Goal: Information Seeking & Learning: Learn about a topic

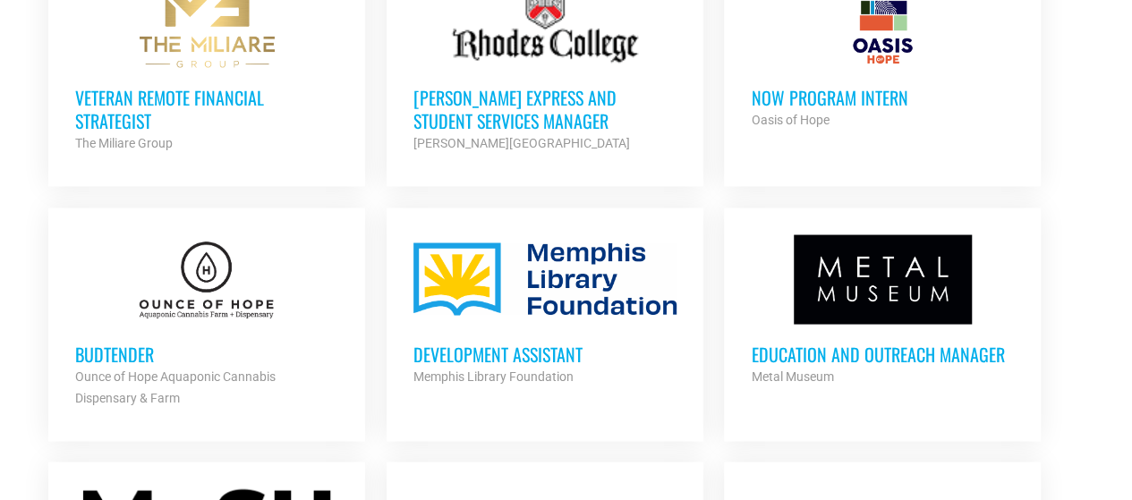
scroll to position [1640, 0]
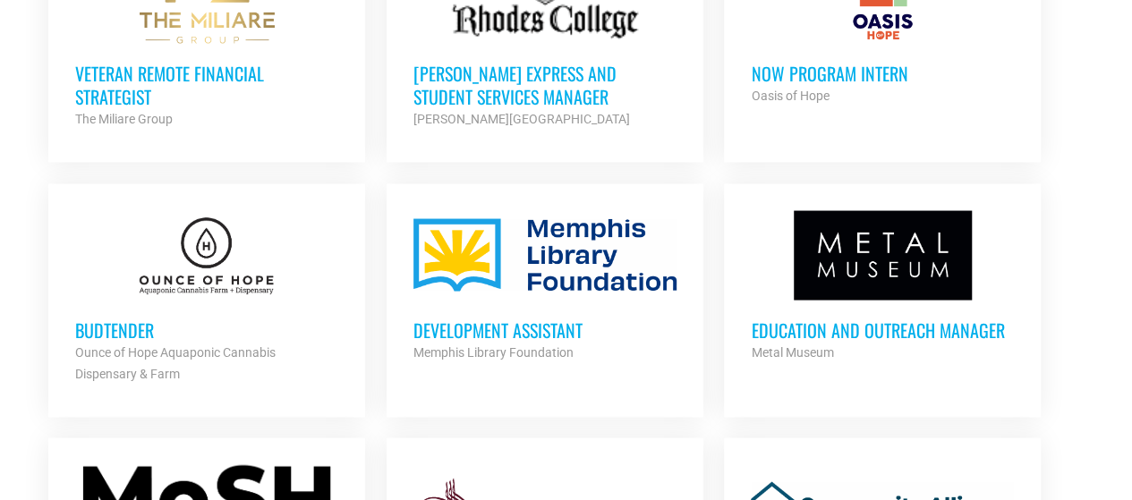
click at [141, 328] on h3 "Budtender" at bounding box center [206, 329] width 263 height 23
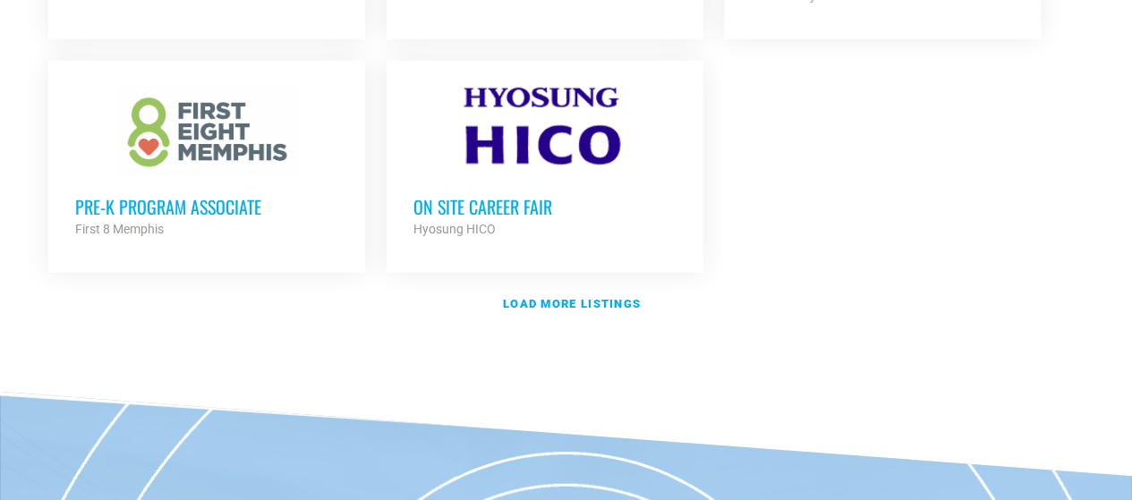
scroll to position [2386, 0]
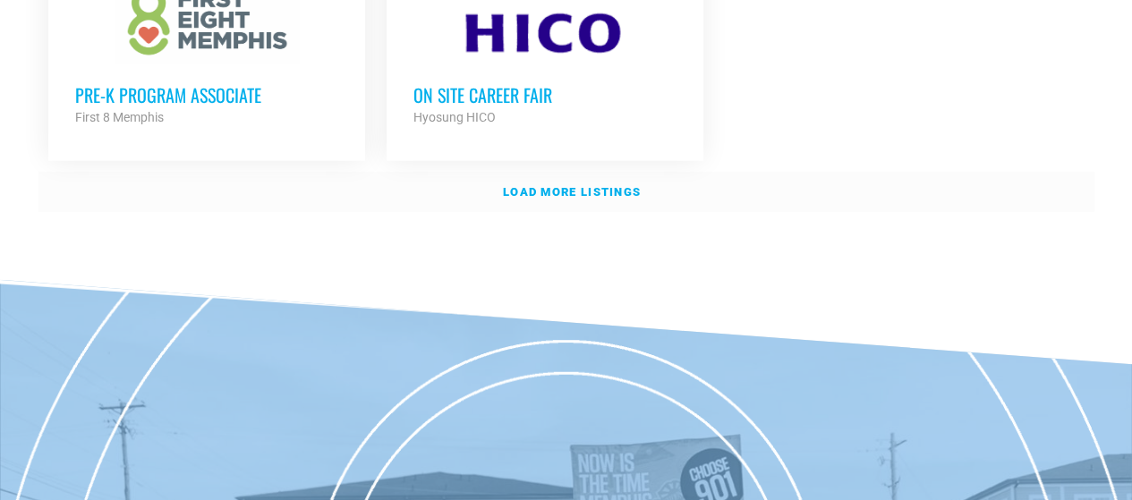
click at [546, 185] on strong "Load more listings" at bounding box center [572, 191] width 138 height 13
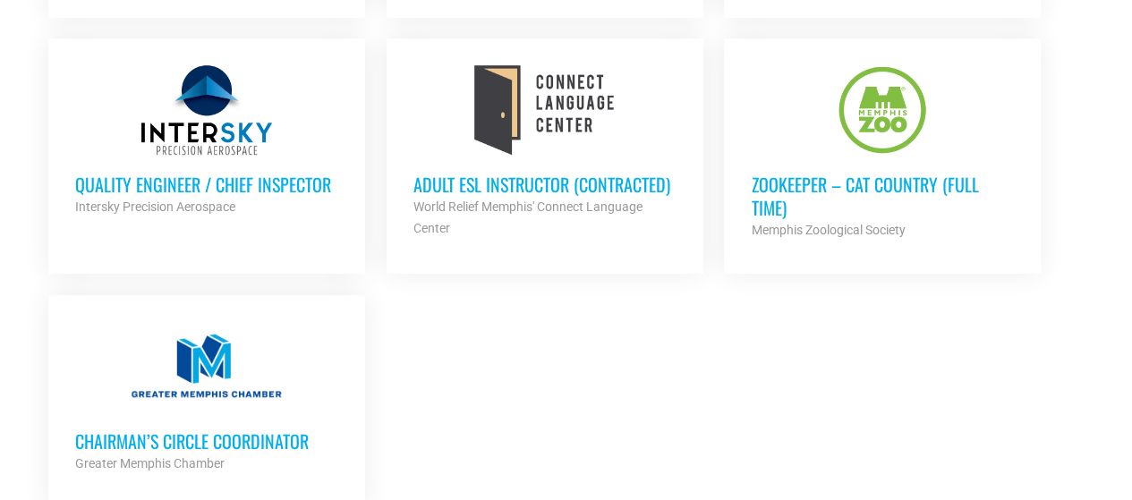
scroll to position [4176, 0]
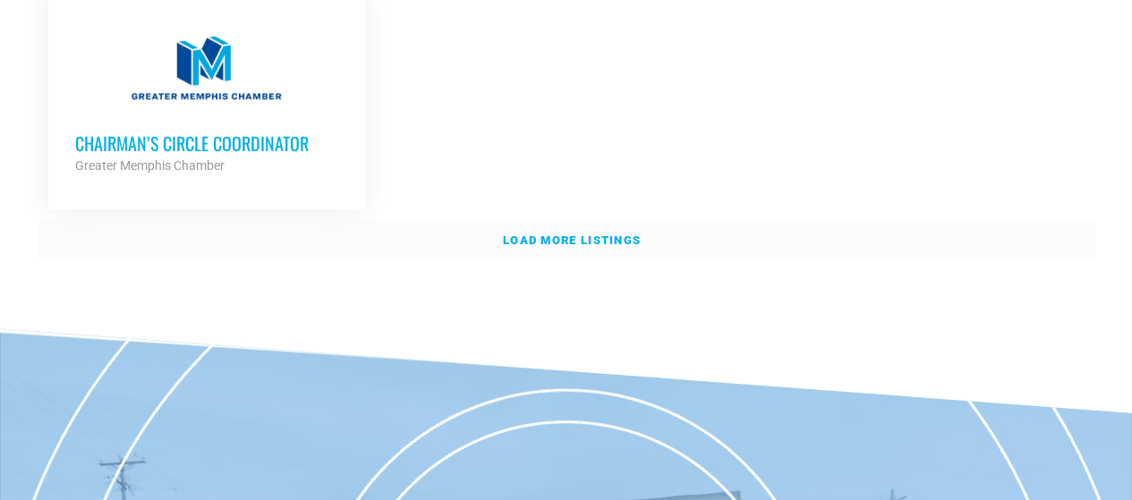
click at [595, 234] on strong "Load more listings" at bounding box center [572, 240] width 138 height 13
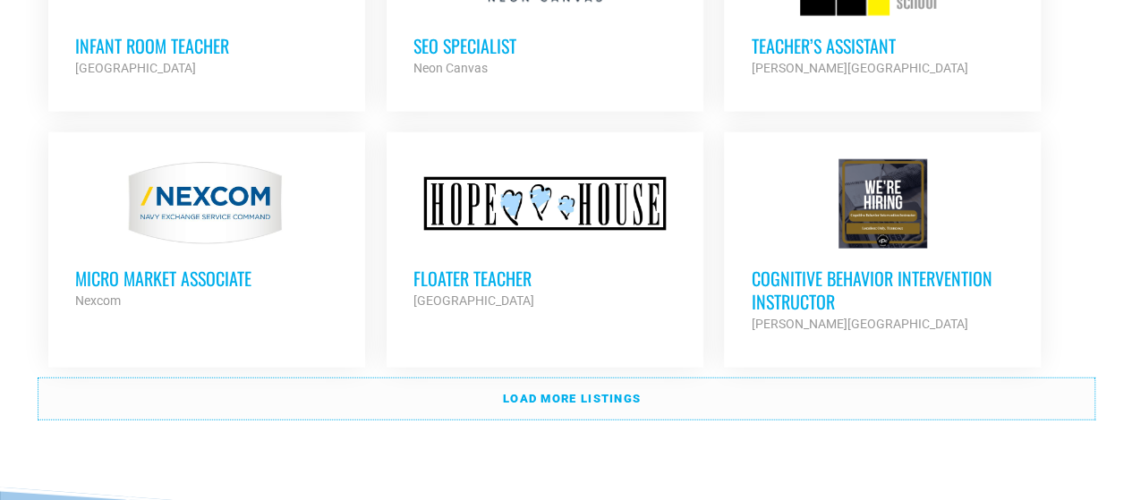
scroll to position [5668, 0]
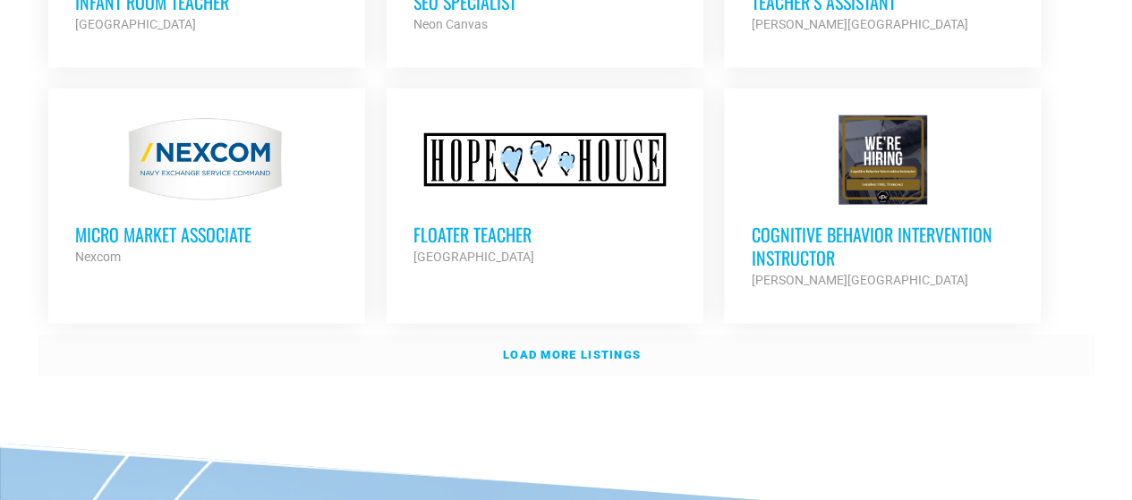
click at [615, 348] on strong "Load more listings" at bounding box center [572, 354] width 138 height 13
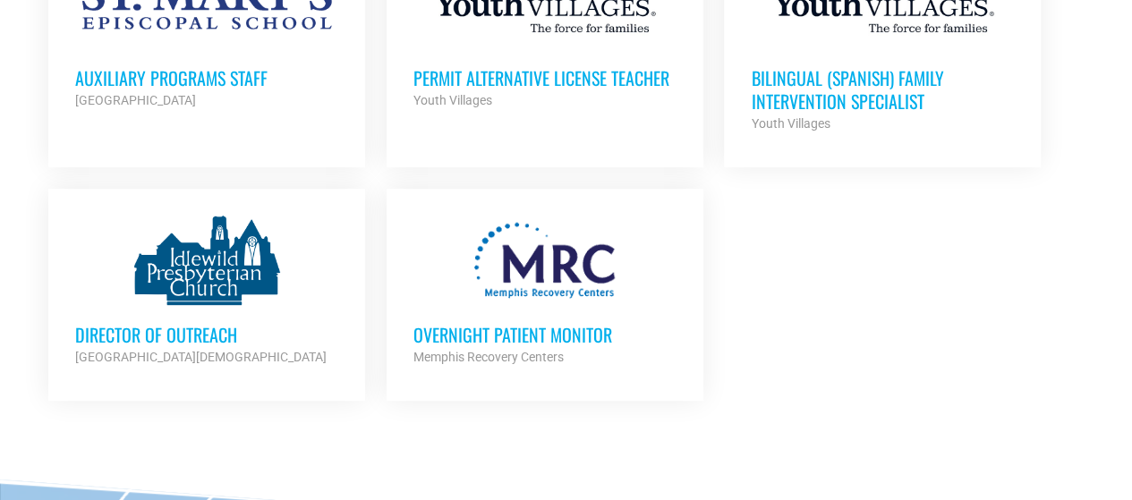
scroll to position [6861, 0]
